Goal: Task Accomplishment & Management: Manage account settings

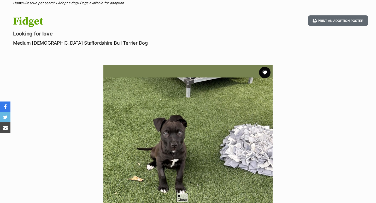
click at [264, 70] on button "favourite" at bounding box center [264, 72] width 11 height 11
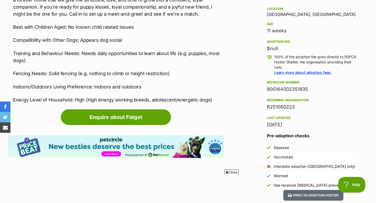
scroll to position [279, 0]
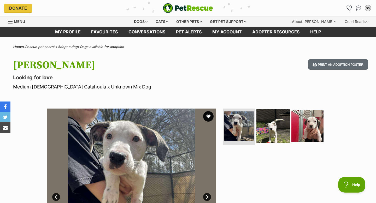
click at [275, 130] on img at bounding box center [273, 126] width 34 height 34
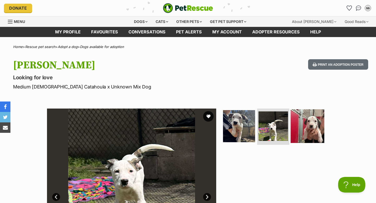
click at [311, 129] on img at bounding box center [308, 126] width 34 height 34
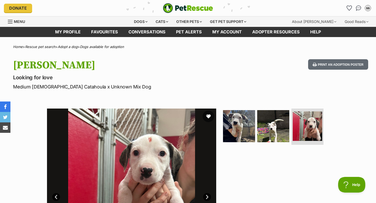
click at [207, 116] on button "favourite" at bounding box center [208, 116] width 11 height 11
